Goal: Task Accomplishment & Management: Use online tool/utility

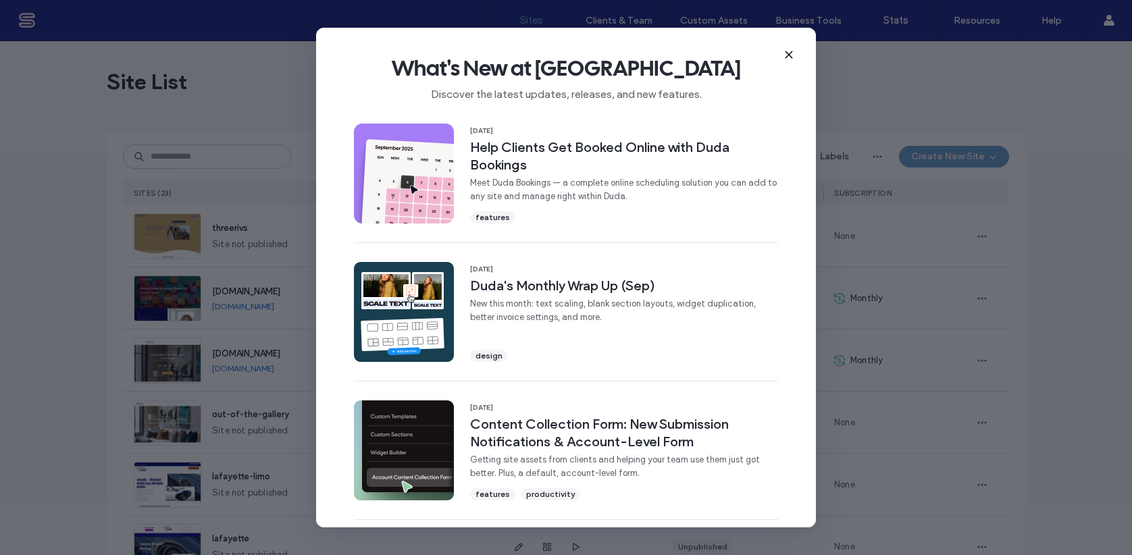
click at [789, 50] on icon at bounding box center [788, 54] width 11 height 11
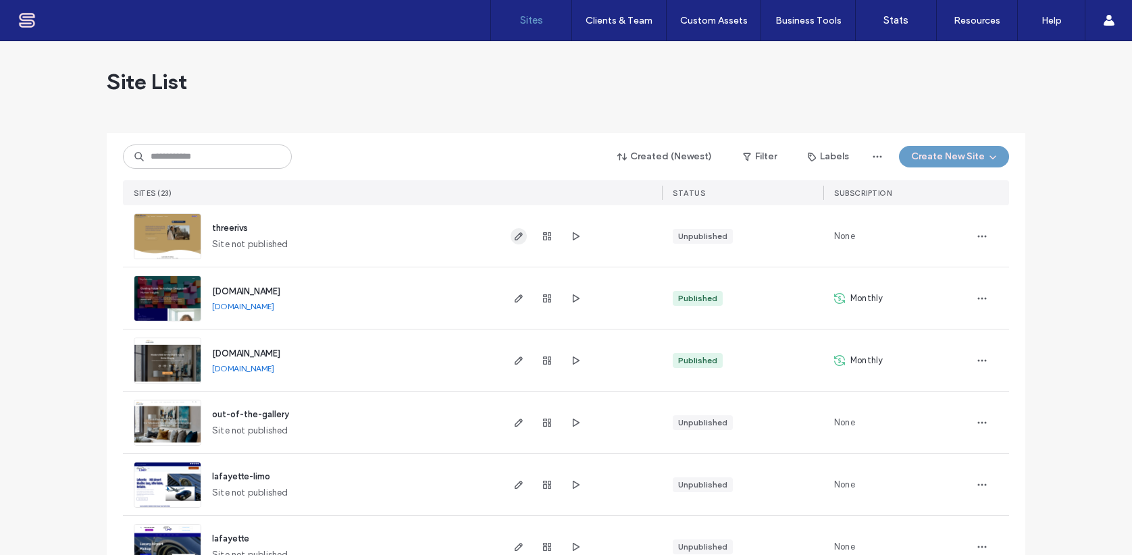
click at [513, 235] on icon "button" at bounding box center [518, 236] width 11 height 11
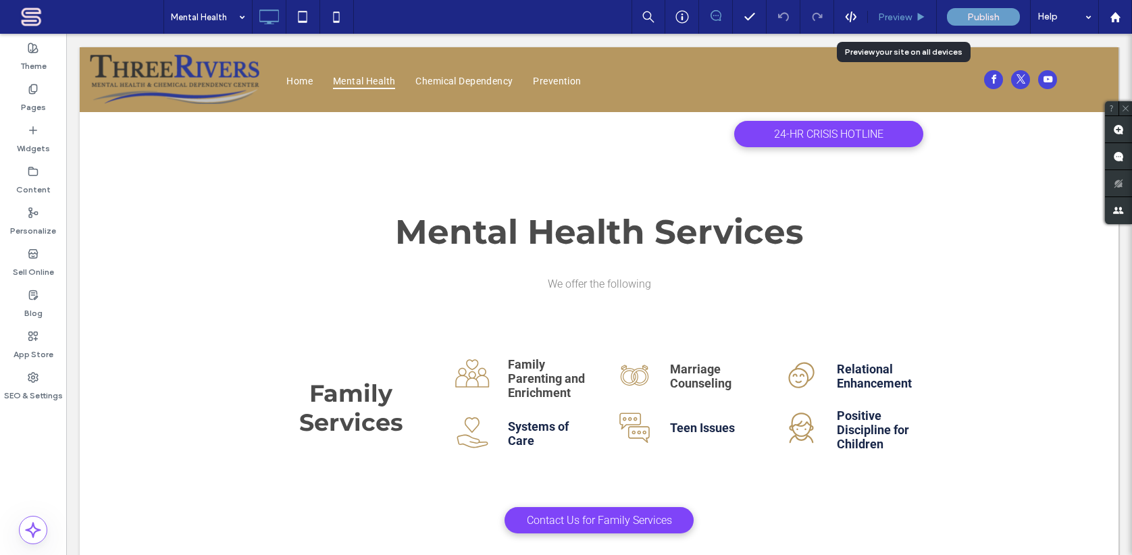
click at [905, 22] on span "Preview" at bounding box center [895, 16] width 34 height 11
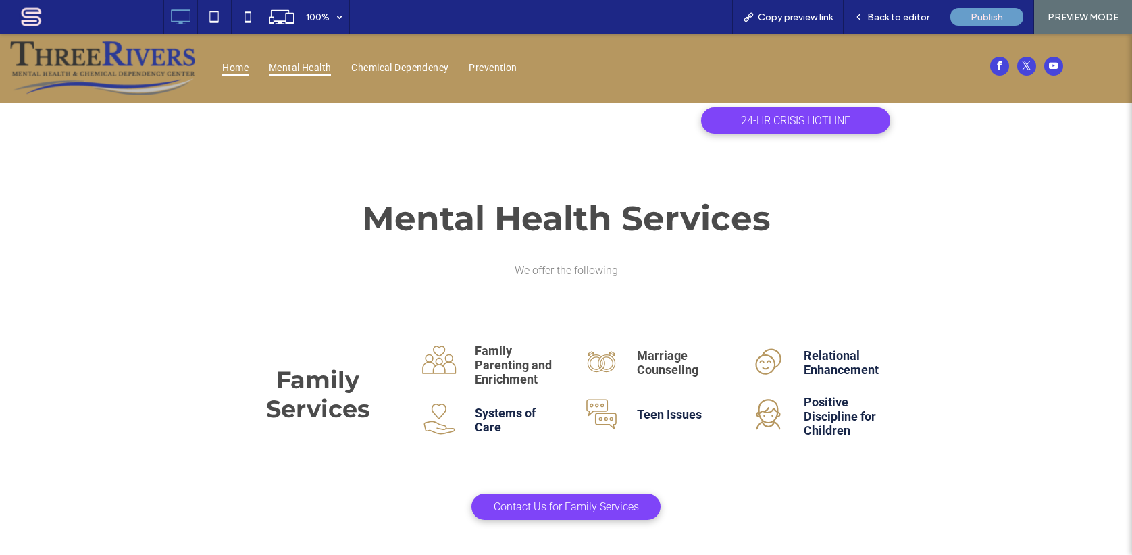
click at [234, 68] on span "Home" at bounding box center [235, 68] width 26 height 18
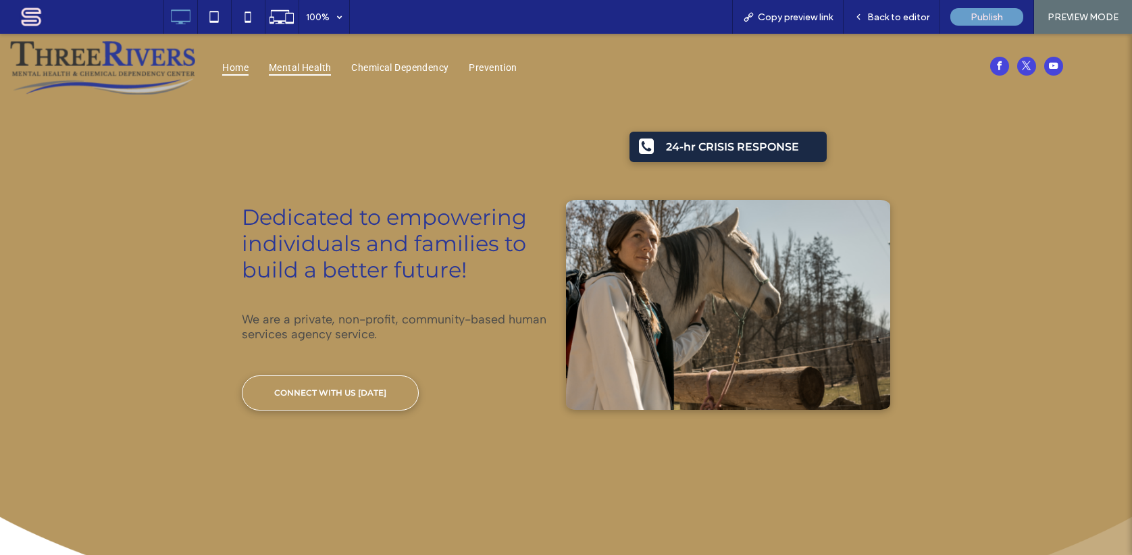
click at [288, 65] on span "Mental Health" at bounding box center [300, 68] width 62 height 18
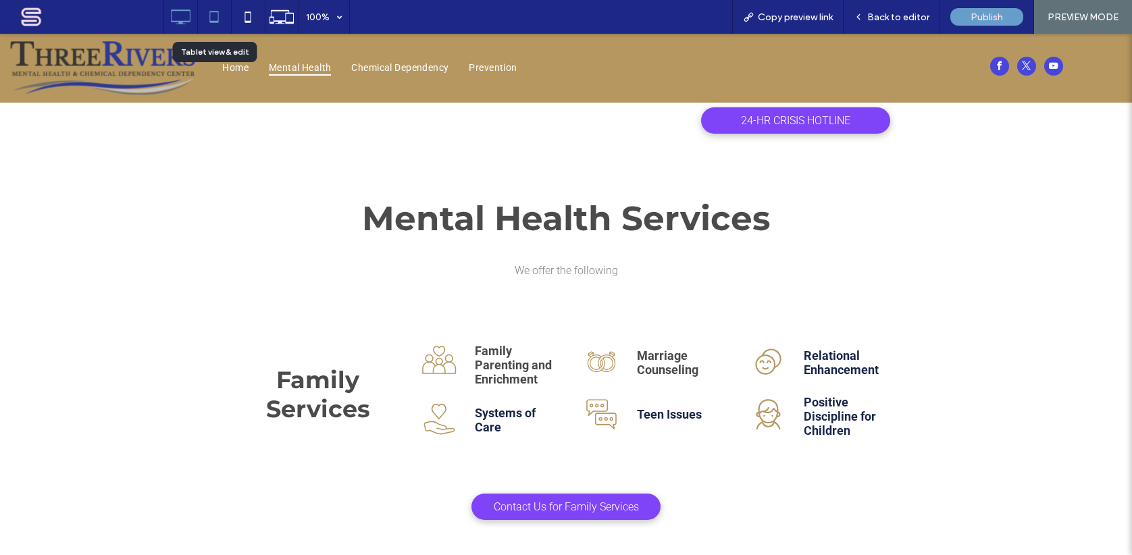
click at [212, 25] on icon at bounding box center [214, 16] width 27 height 27
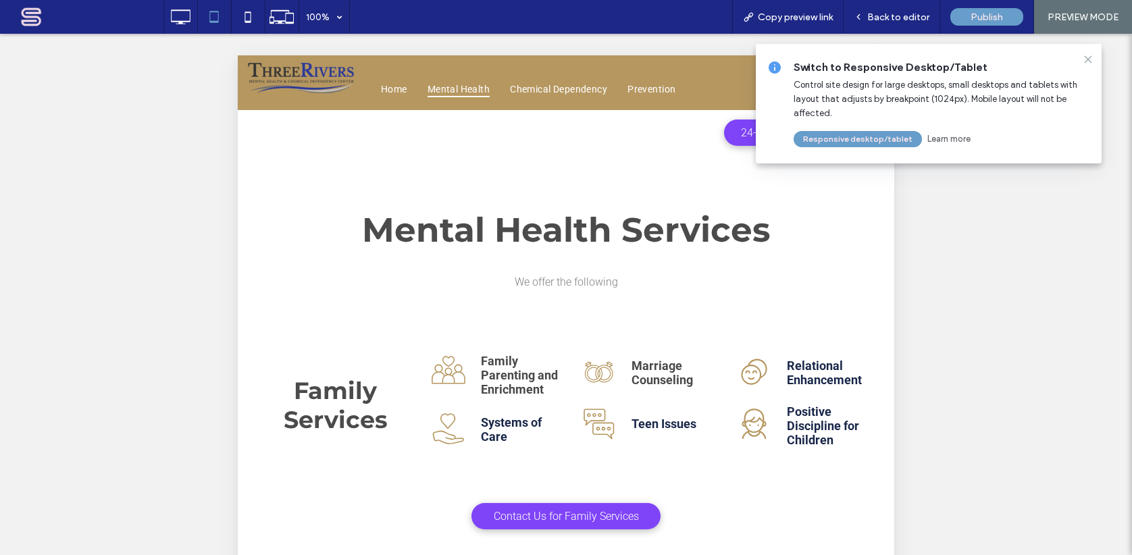
click at [1091, 61] on icon at bounding box center [1087, 59] width 11 height 11
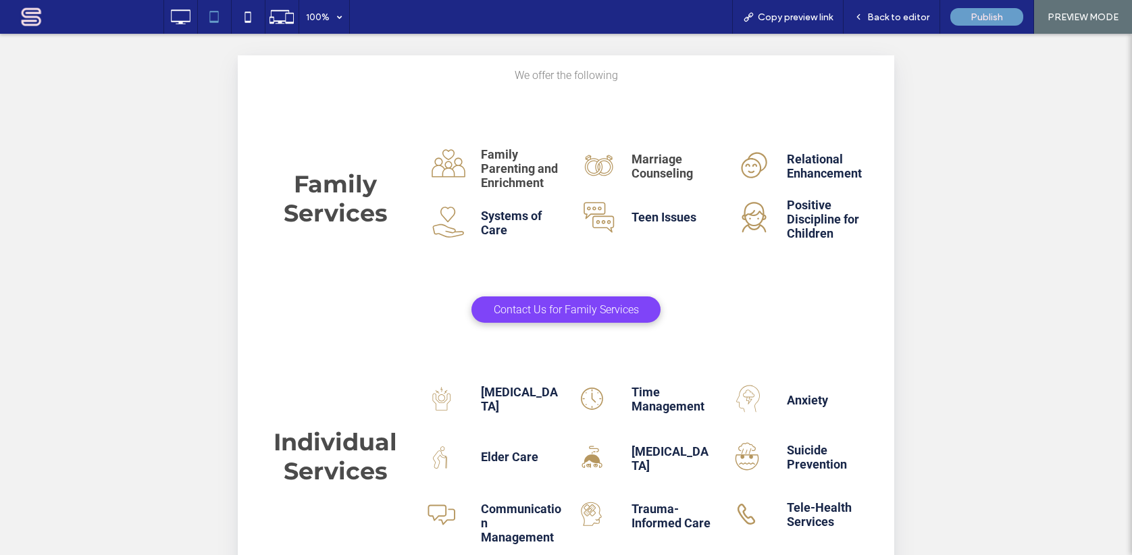
scroll to position [206, 0]
click at [246, 24] on icon at bounding box center [247, 16] width 27 height 27
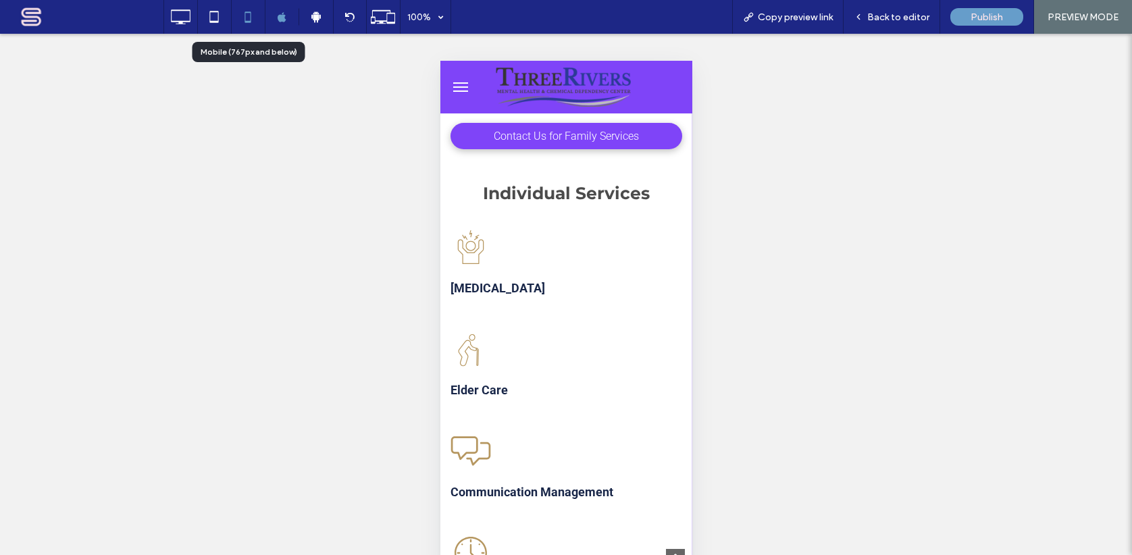
scroll to position [859, 0]
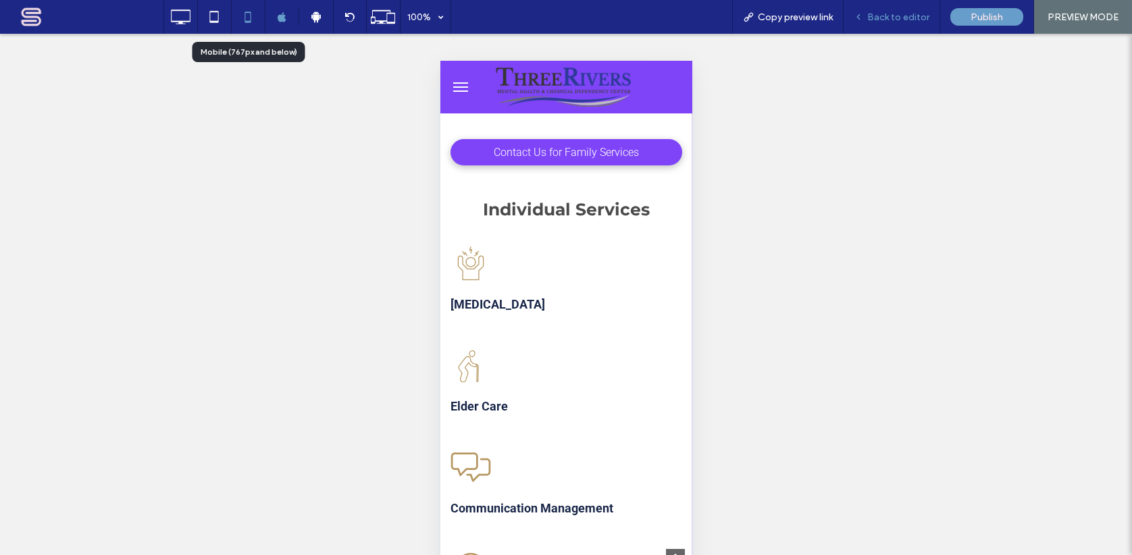
click at [874, 23] on div "Back to editor" at bounding box center [891, 17] width 97 height 34
click at [877, 21] on span "Back to editor" at bounding box center [898, 16] width 62 height 11
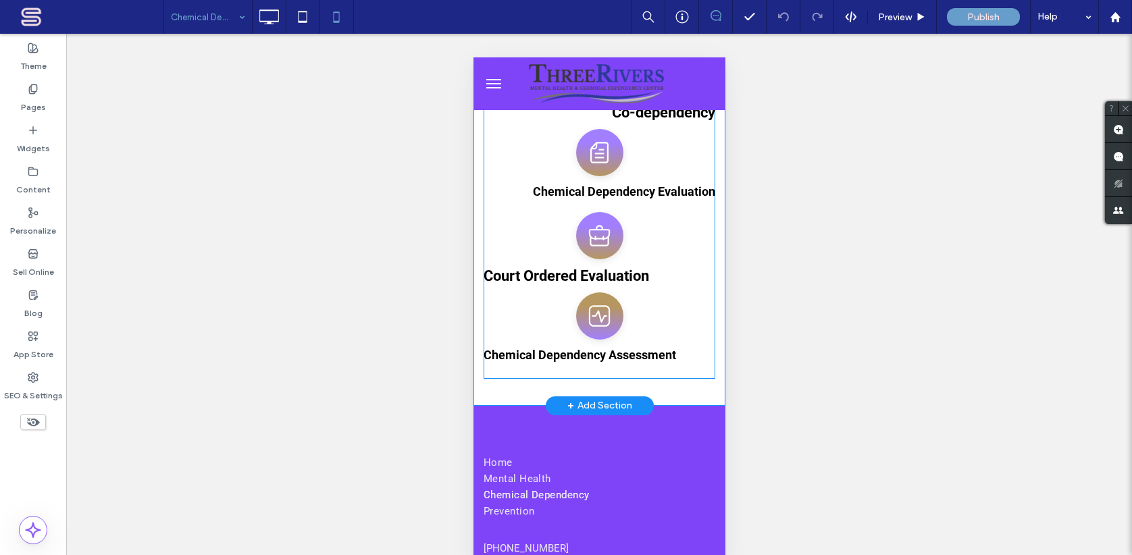
scroll to position [171, 0]
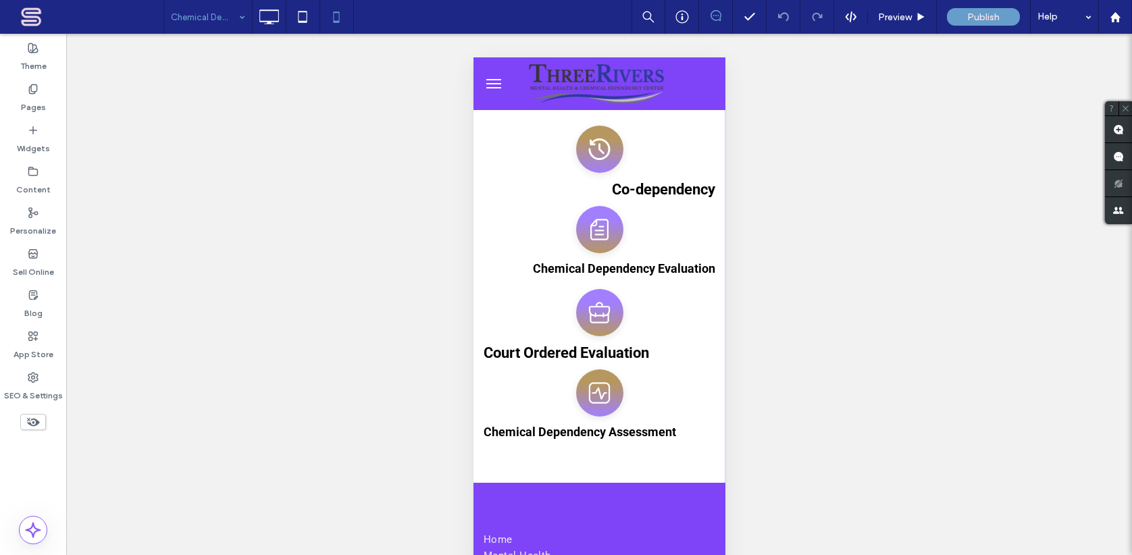
click at [240, 26] on div "Chemical Dependency" at bounding box center [208, 17] width 88 height 34
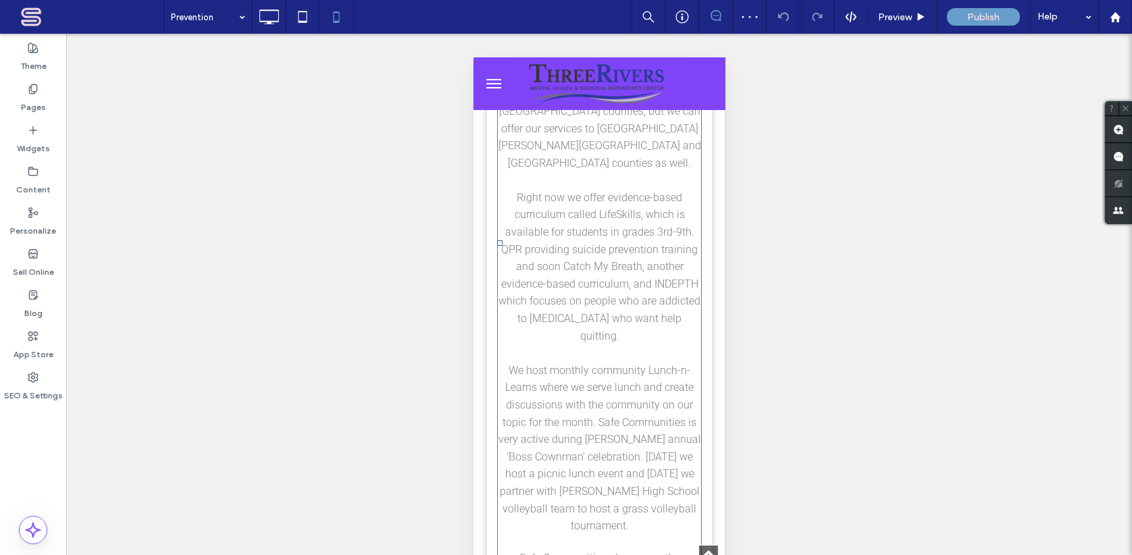
scroll to position [1336, 0]
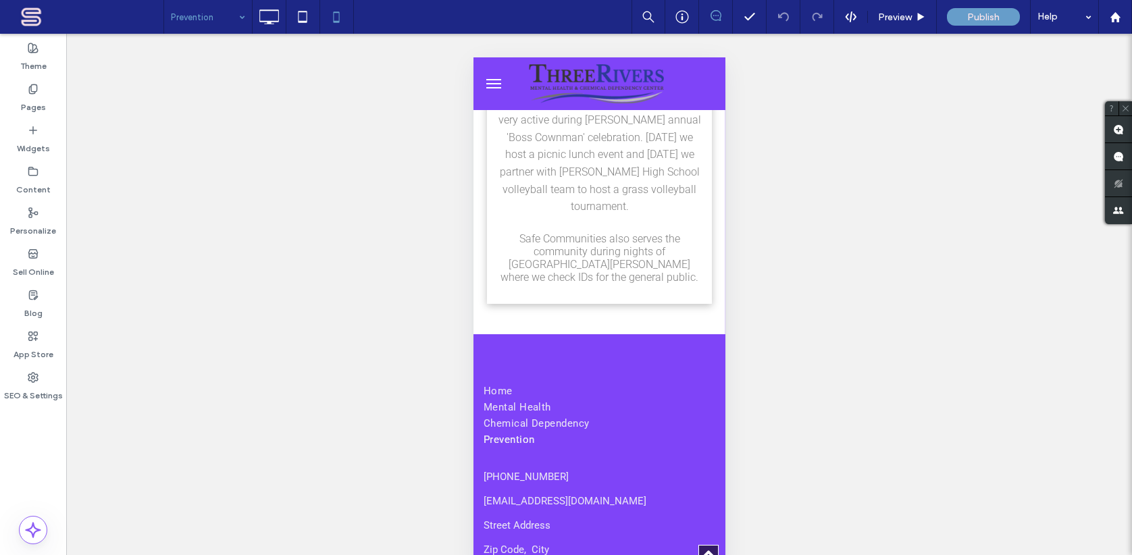
click at [232, 24] on div "Prevention" at bounding box center [208, 17] width 88 height 34
click at [278, 22] on icon at bounding box center [268, 16] width 27 height 27
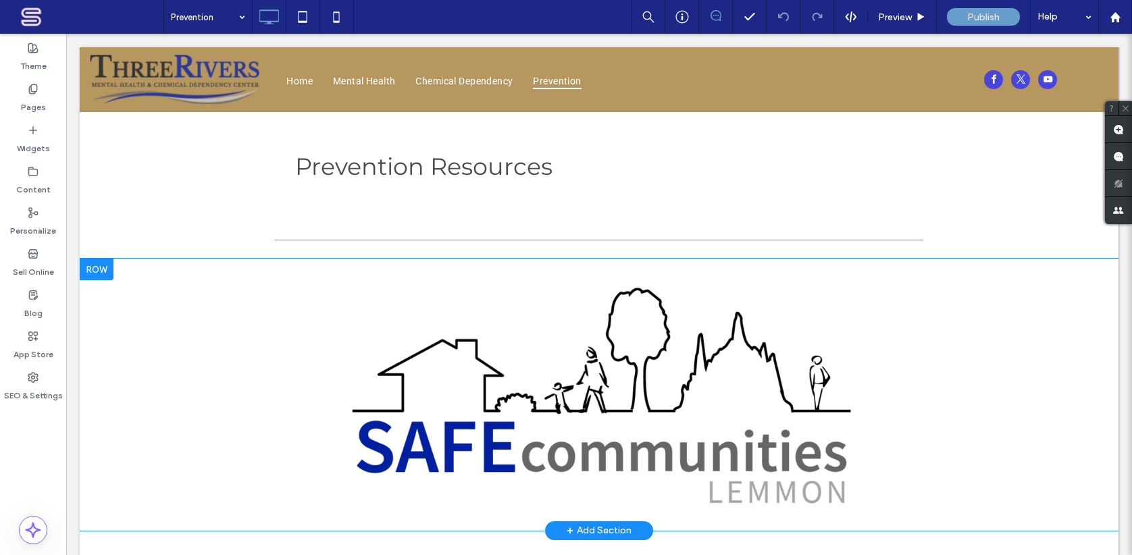
scroll to position [42, 0]
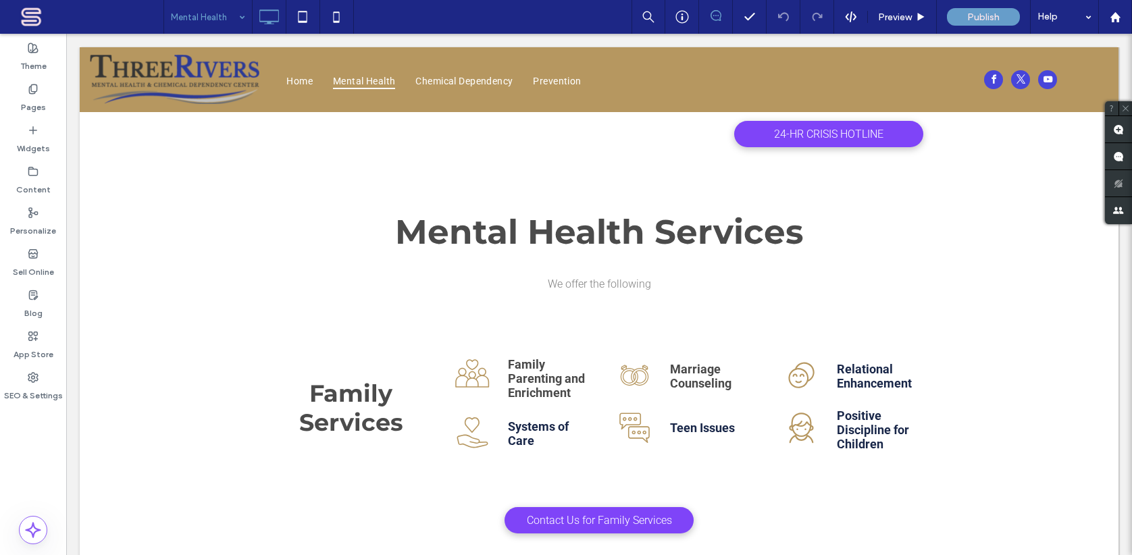
click at [240, 21] on div "Mental Health" at bounding box center [208, 17] width 88 height 34
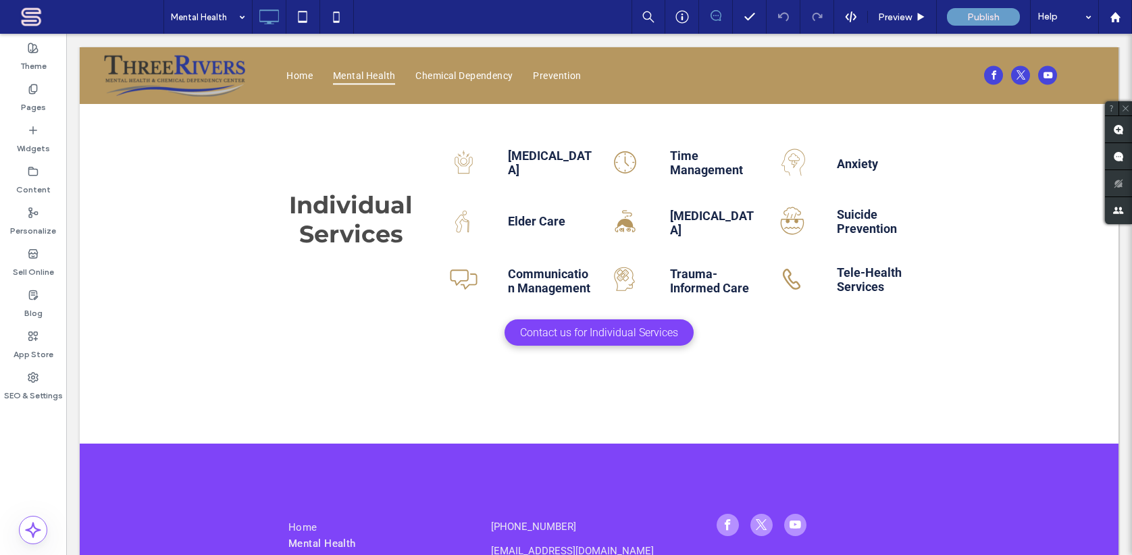
scroll to position [460, 0]
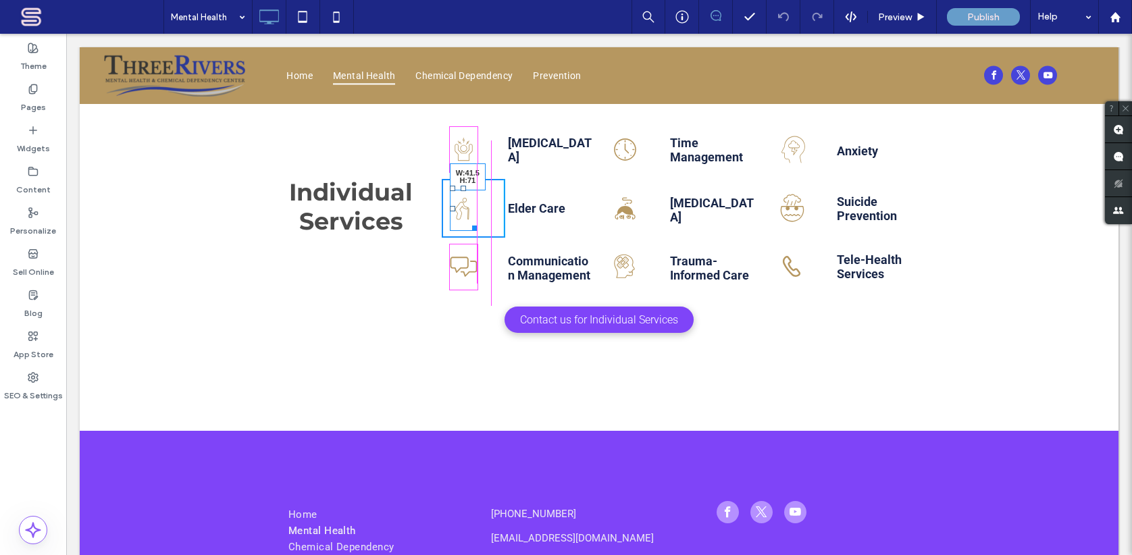
click at [475, 230] on div at bounding box center [472, 226] width 10 height 10
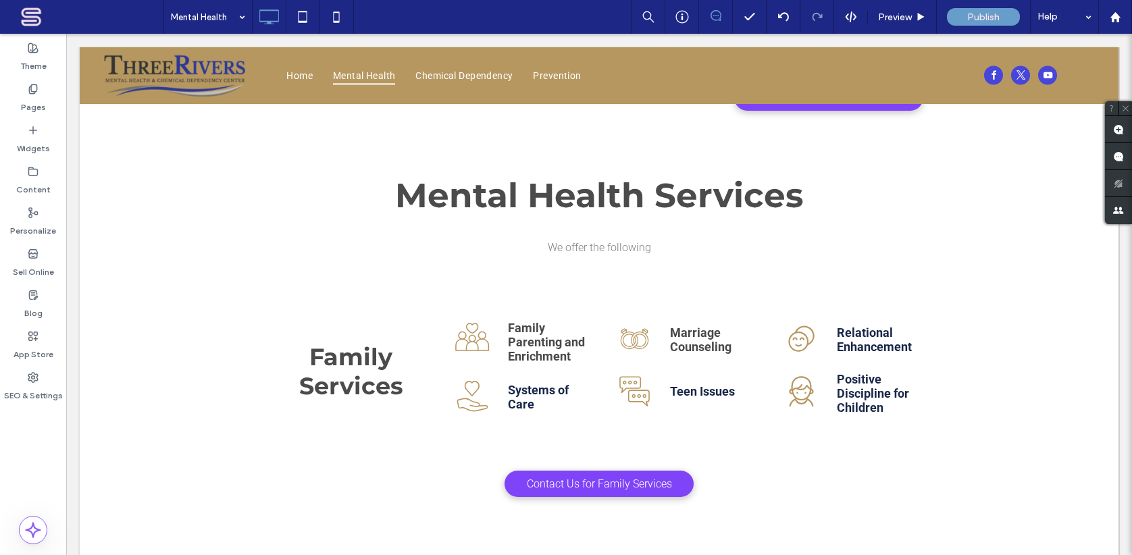
scroll to position [0, 0]
